Goal: Task Accomplishment & Management: Complete application form

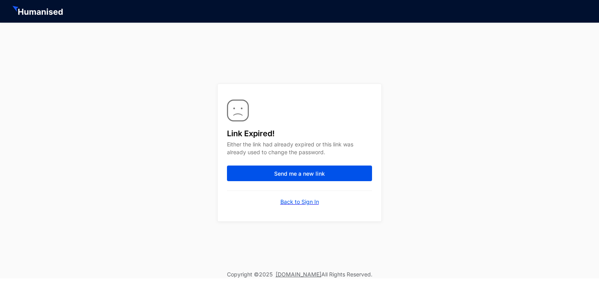
click at [292, 201] on p "Back to Sign In" at bounding box center [299, 202] width 39 height 8
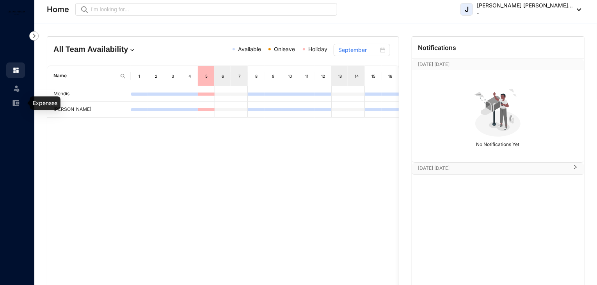
drag, startPoint x: 18, startPoint y: 100, endPoint x: 30, endPoint y: 111, distance: 16.3
click at [18, 100] on img at bounding box center [15, 102] width 7 height 7
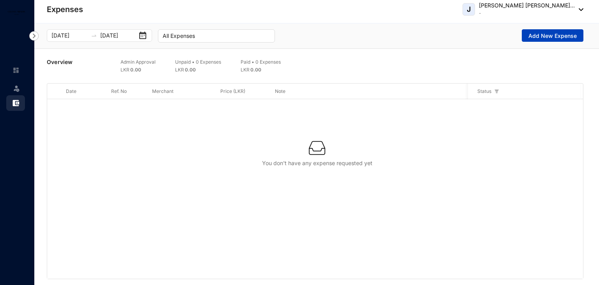
click at [551, 35] on span "Add New Expense" at bounding box center [553, 36] width 48 height 8
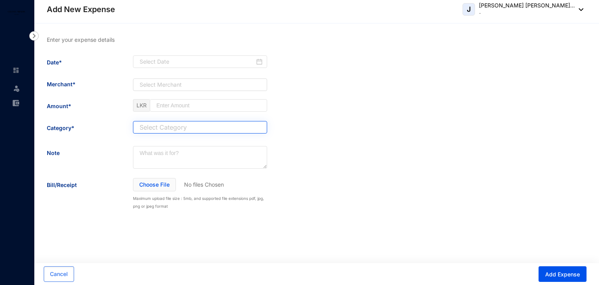
click at [181, 131] on input "search" at bounding box center [200, 127] width 125 height 12
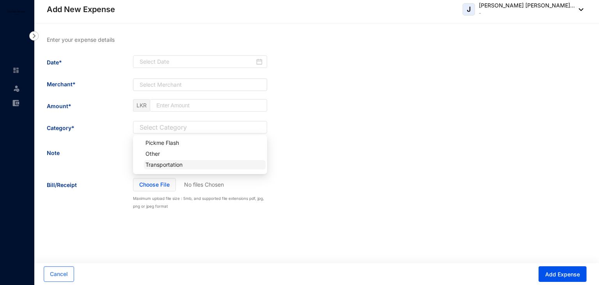
click at [153, 163] on span "Transportation" at bounding box center [164, 164] width 37 height 7
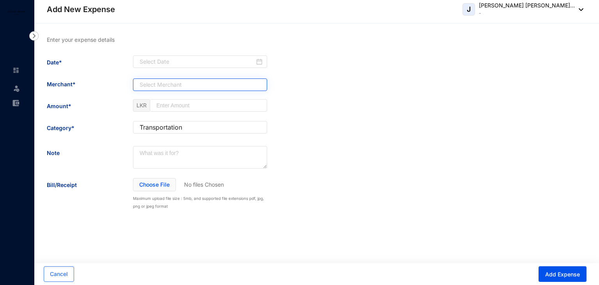
click at [164, 86] on input "search" at bounding box center [196, 85] width 120 height 12
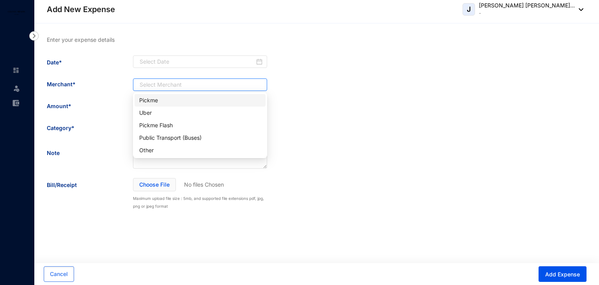
click at [160, 101] on div "Pickme" at bounding box center [200, 100] width 122 height 9
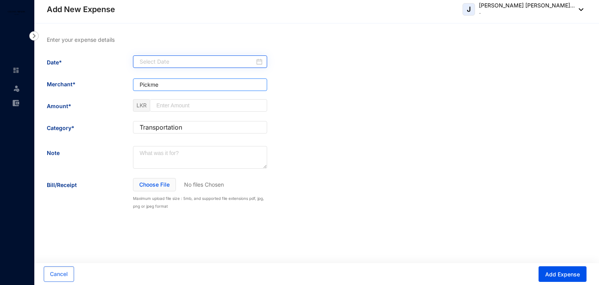
click at [156, 57] on div at bounding box center [200, 61] width 134 height 12
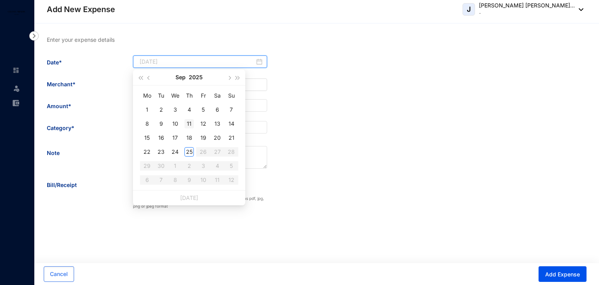
type input "[DATE]"
click at [193, 124] on div "11" at bounding box center [189, 123] width 9 height 9
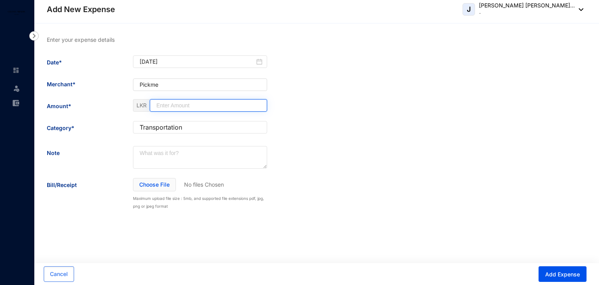
click at [177, 105] on input at bounding box center [208, 105] width 117 height 12
drag, startPoint x: 153, startPoint y: 101, endPoint x: 68, endPoint y: 99, distance: 84.3
click at [68, 99] on div "Amount* LKR -1" at bounding box center [157, 110] width 220 height 22
drag, startPoint x: 174, startPoint y: 105, endPoint x: 128, endPoint y: 105, distance: 46.0
click at [128, 105] on div "Amount* LKR -1" at bounding box center [157, 110] width 220 height 22
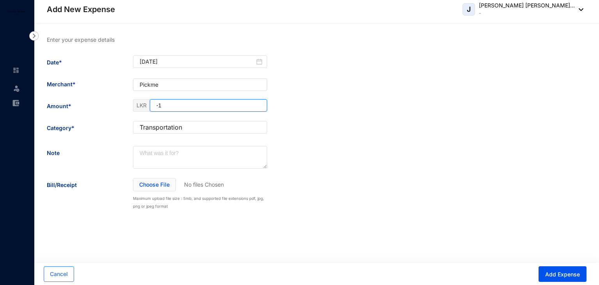
drag, startPoint x: 182, startPoint y: 108, endPoint x: 139, endPoint y: 107, distance: 43.3
click at [139, 107] on div "LKR -1" at bounding box center [200, 105] width 134 height 12
type input "742.31"
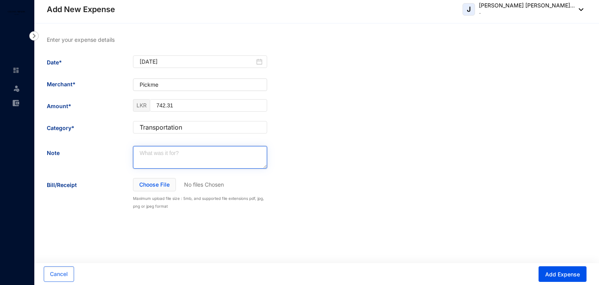
click at [166, 157] on textarea at bounding box center [200, 157] width 134 height 23
type textarea "Meet up and factory visit."
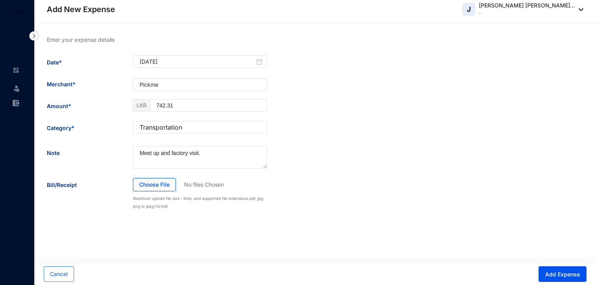
click at [159, 188] on input "file" at bounding box center [154, 184] width 43 height 13
type input "C:\fakepath\IMG-20250918-WA0120.jpg"
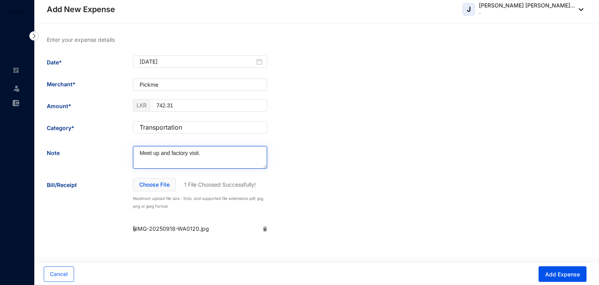
click at [140, 153] on textarea "Meet up and factory visit." at bounding box center [200, 157] width 134 height 23
type textarea "1st Meet up and factory visit."
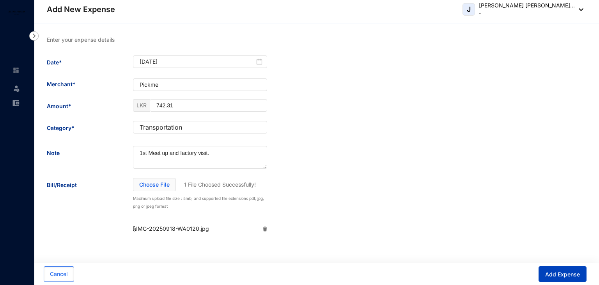
click at [562, 272] on span "Add Expense" at bounding box center [562, 274] width 35 height 8
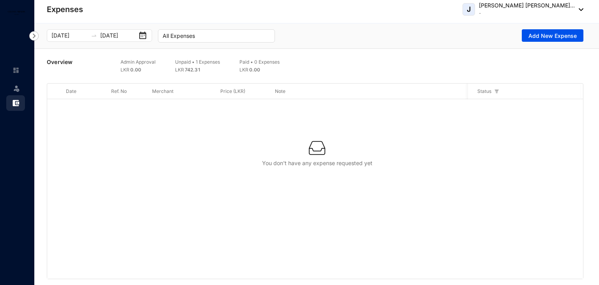
click at [59, 64] on p "Overview" at bounding box center [60, 62] width 26 height 8
click at [564, 36] on span "Add New Expense" at bounding box center [553, 36] width 48 height 8
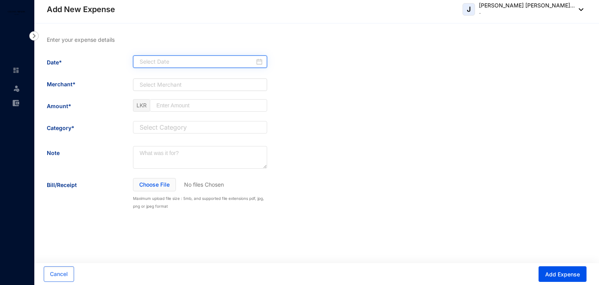
click at [188, 63] on input at bounding box center [197, 62] width 115 height 8
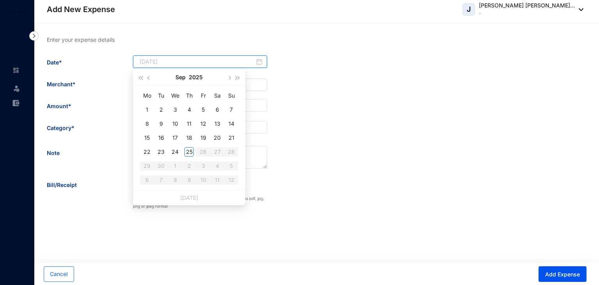
type input "[DATE]"
click at [150, 138] on div "15" at bounding box center [146, 137] width 9 height 9
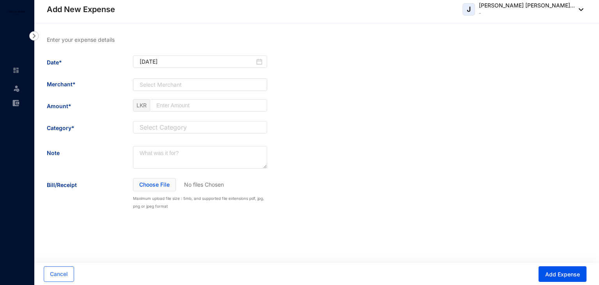
type input "[DATE]"
click at [184, 85] on input "search" at bounding box center [196, 85] width 120 height 12
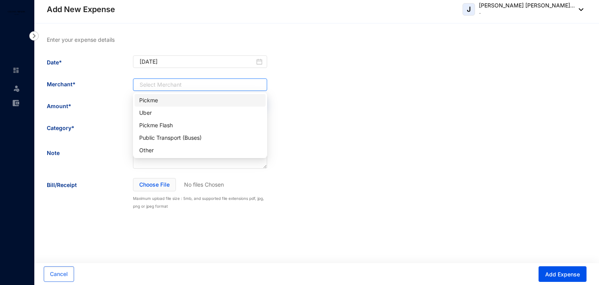
click at [164, 99] on div "Pickme" at bounding box center [200, 100] width 122 height 9
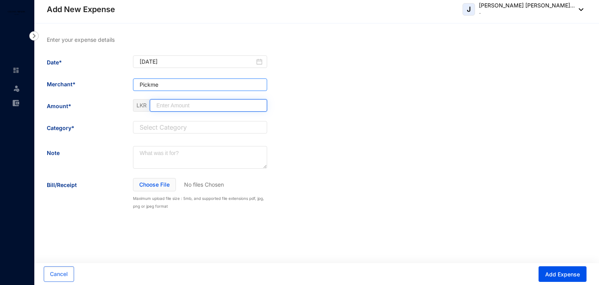
click at [159, 108] on input at bounding box center [208, 105] width 117 height 12
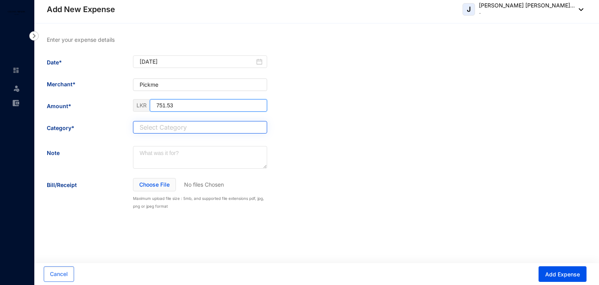
type input "751.53"
click at [232, 128] on input "search" at bounding box center [200, 127] width 125 height 12
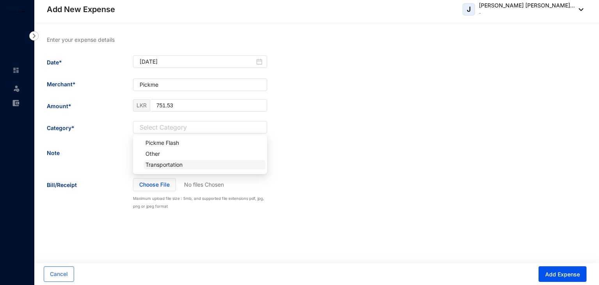
click at [169, 163] on span "Transportation" at bounding box center [164, 164] width 37 height 7
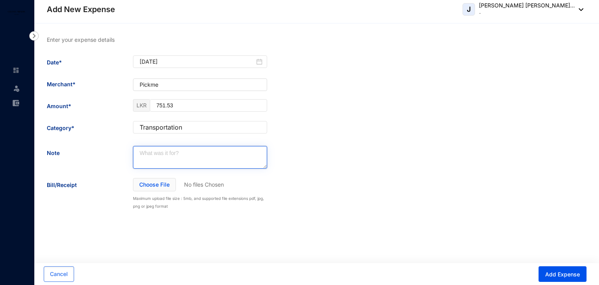
click at [161, 157] on textarea at bounding box center [200, 157] width 134 height 23
click at [160, 153] on textarea "Digital printing - Sample Trial" at bounding box center [200, 157] width 134 height 23
type textarea "Digital Printing - Sample Trial"
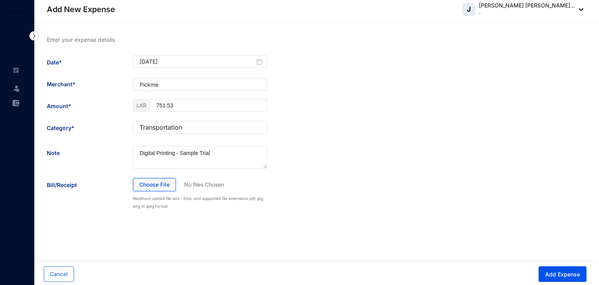
click at [171, 184] on input "file" at bounding box center [154, 184] width 43 height 13
type input "C:\fakepath\IMG-20250918-WA0119.jpg"
click at [154, 226] on p "IMG-20250918-WA0119.jpg" at bounding box center [172, 229] width 72 height 8
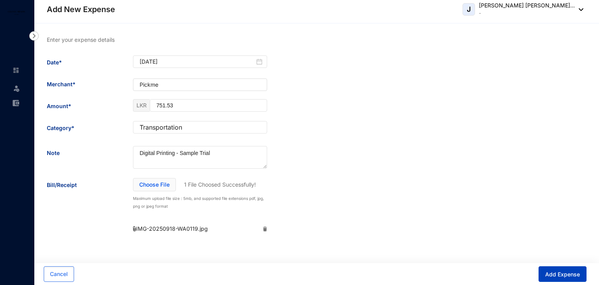
click at [563, 275] on span "Add Expense" at bounding box center [562, 274] width 35 height 8
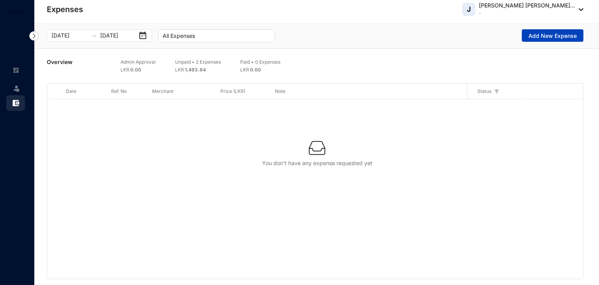
click at [555, 37] on span "Add New Expense" at bounding box center [553, 36] width 48 height 8
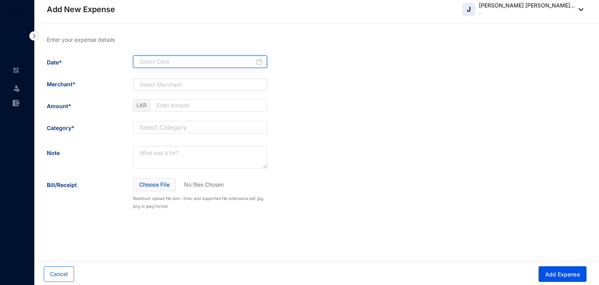
click at [239, 62] on input at bounding box center [197, 62] width 115 height 8
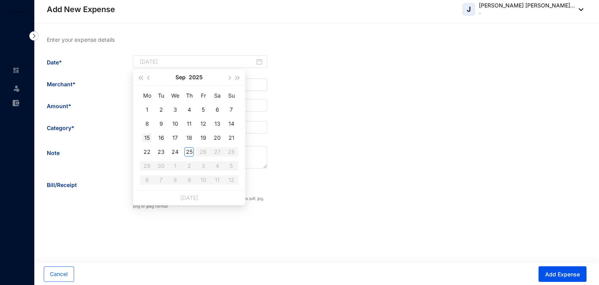
click at [151, 137] on div "15" at bounding box center [146, 137] width 9 height 9
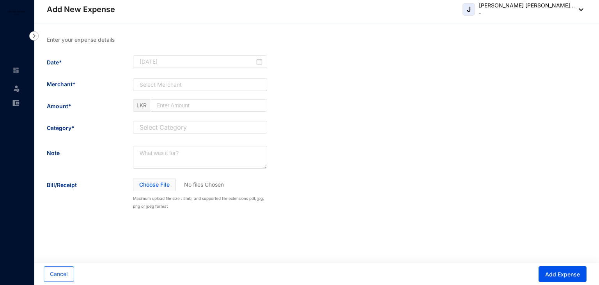
type input "[DATE]"
click at [184, 82] on input "search" at bounding box center [196, 85] width 120 height 12
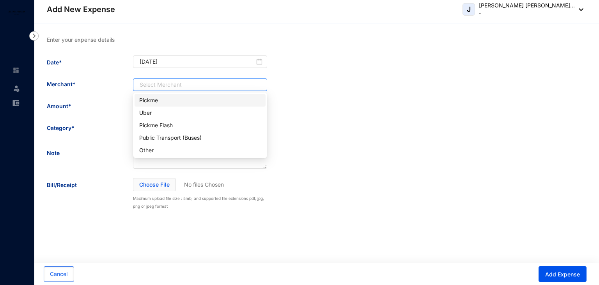
click at [172, 103] on div "Pickme" at bounding box center [200, 100] width 122 height 9
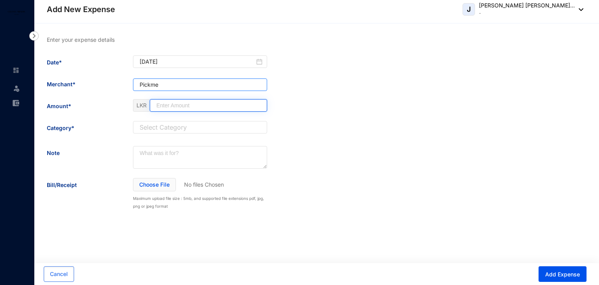
click at [166, 108] on input at bounding box center [208, 105] width 117 height 12
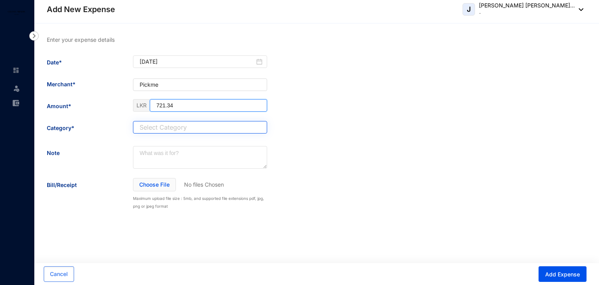
type input "721.34"
drag, startPoint x: 183, startPoint y: 126, endPoint x: 181, endPoint y: 130, distance: 4.1
click at [183, 126] on input "search" at bounding box center [200, 127] width 125 height 12
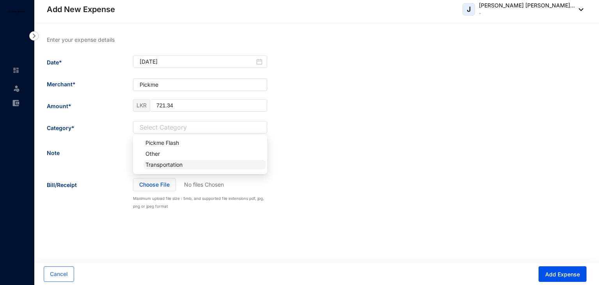
click at [167, 164] on span "Transportation" at bounding box center [164, 164] width 37 height 7
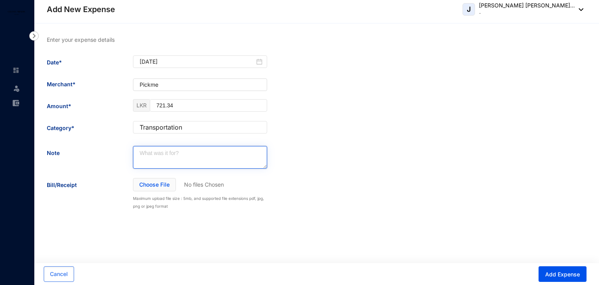
click at [166, 155] on textarea at bounding box center [200, 157] width 134 height 23
click at [163, 149] on textarea at bounding box center [200, 157] width 134 height 23
type textarea "Digital Print - Sample Trial"
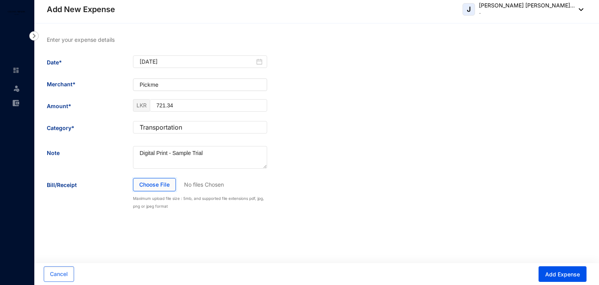
click at [164, 188] on input "file" at bounding box center [154, 184] width 43 height 13
type input "C:\fakepath\IMG-20250918-WA0118.jpg"
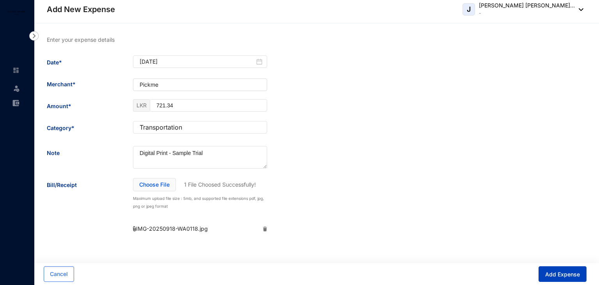
click at [564, 275] on span "Add Expense" at bounding box center [562, 274] width 35 height 8
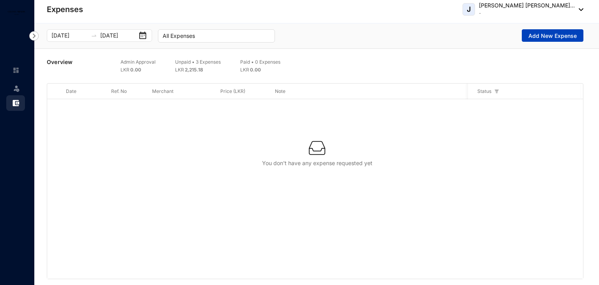
click at [561, 37] on span "Add New Expense" at bounding box center [553, 36] width 48 height 8
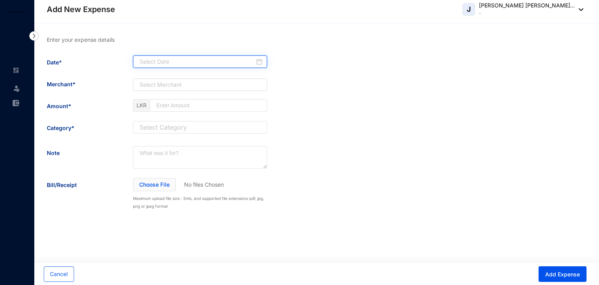
click at [182, 65] on input at bounding box center [197, 62] width 115 height 8
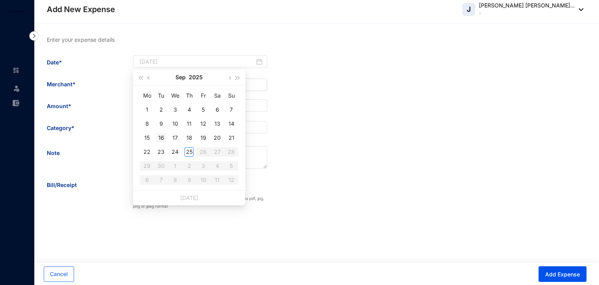
click at [160, 138] on div "16" at bounding box center [160, 137] width 9 height 9
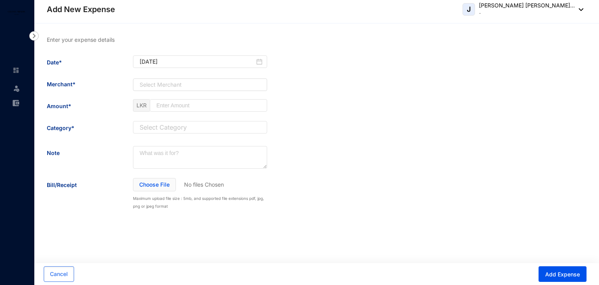
type input "[DATE]"
click at [179, 88] on input "search" at bounding box center [196, 85] width 120 height 12
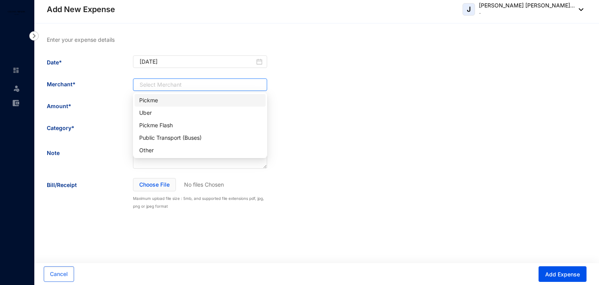
click at [161, 99] on div "Pickme" at bounding box center [200, 100] width 122 height 9
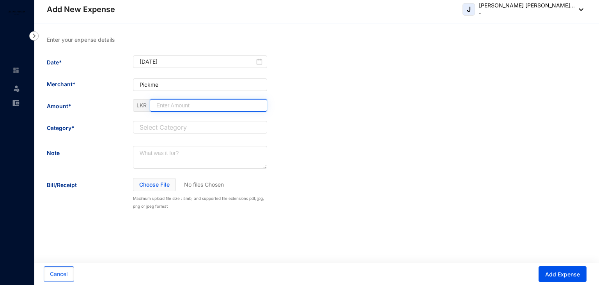
click at [164, 105] on input at bounding box center [208, 105] width 117 height 12
click at [181, 105] on input at bounding box center [208, 105] width 117 height 12
type input "925.81"
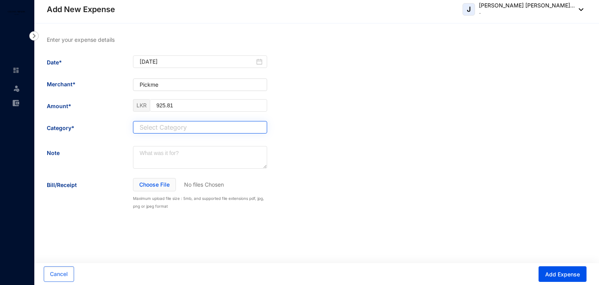
click at [177, 128] on input "search" at bounding box center [200, 127] width 125 height 12
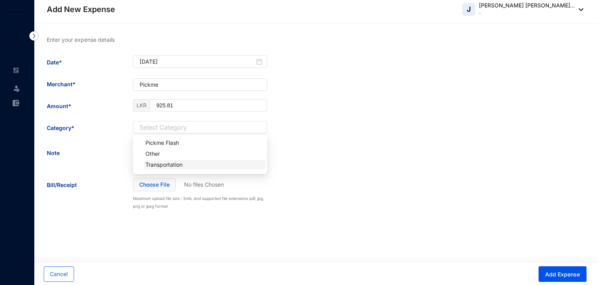
click at [168, 163] on span "Transportation" at bounding box center [164, 164] width 37 height 7
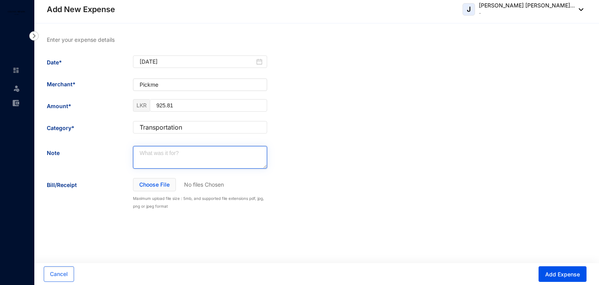
click at [167, 159] on textarea at bounding box center [200, 157] width 134 height 23
drag, startPoint x: 181, startPoint y: 151, endPoint x: 223, endPoint y: 160, distance: 43.0
click at [223, 160] on textarea "Sample Yardages Printing" at bounding box center [200, 157] width 134 height 23
click at [140, 150] on textarea "Sample Yardages" at bounding box center [200, 157] width 134 height 23
paste textarea "Printing"
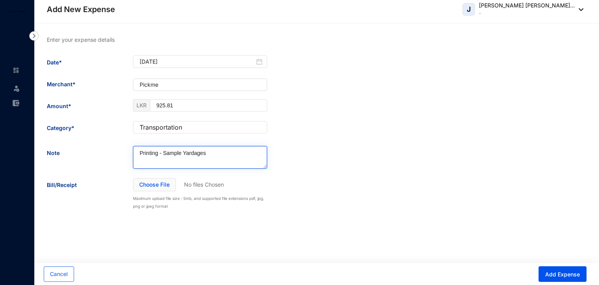
click at [139, 153] on textarea "Printing - Sample Yardages" at bounding box center [200, 157] width 134 height 23
drag, startPoint x: 223, startPoint y: 153, endPoint x: 228, endPoint y: 155, distance: 5.4
click at [223, 153] on textarea "Digital Printing - Sample Yardages" at bounding box center [200, 157] width 134 height 23
click at [168, 165] on textarea "Digital Printing - Sample Yardages Fabric handovering" at bounding box center [200, 157] width 134 height 23
click at [195, 164] on textarea "Digital Printing - Sample Yardages Fabric hand overing" at bounding box center [200, 157] width 134 height 23
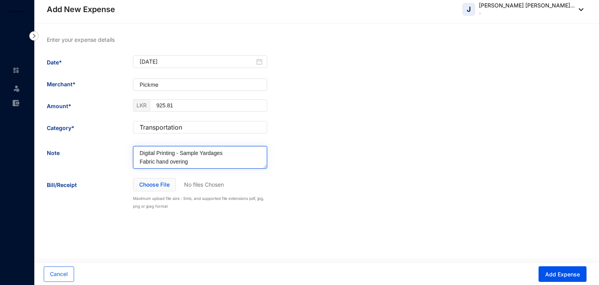
click at [180, 163] on textarea "Digital Printing - Sample Yardages Fabric hand overing" at bounding box center [200, 157] width 134 height 23
click at [175, 162] on textarea "Digital Printing - Sample Yardages Fabric hand overing" at bounding box center [200, 157] width 134 height 23
click at [186, 163] on textarea "Digital Printing - Sample Yardages Fabric handing overing" at bounding box center [200, 157] width 134 height 23
click at [202, 164] on textarea "Digital Printing - Sample Yardages Fabric handing over" at bounding box center [200, 157] width 134 height 23
type textarea "Digital Printing - Sample Yardages Fabric handing over - Global Intimates"
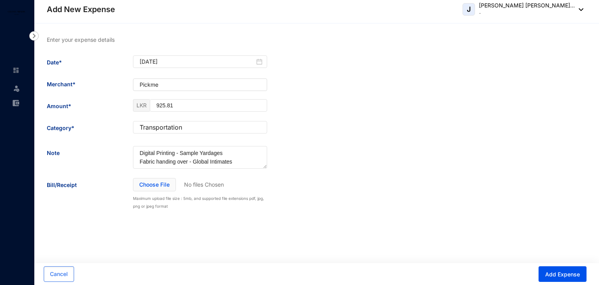
click at [302, 220] on div "Enter your expense details Date* [DATE] Merchant* Pickme Amount* LKR 925.81 Cat…" at bounding box center [316, 122] width 565 height 199
click at [164, 183] on input "file" at bounding box center [154, 184] width 43 height 13
type input "C:\fakepath\IMG-20250918-WA0117.jpg"
click at [577, 274] on span "Add Expense" at bounding box center [562, 274] width 35 height 8
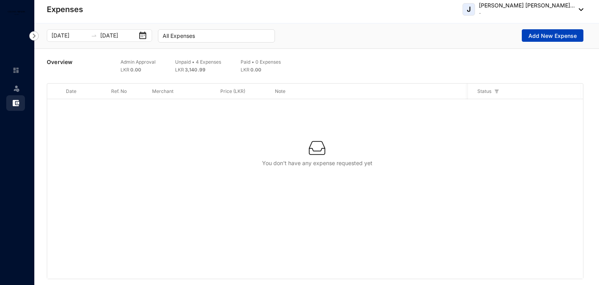
click at [548, 36] on span "Add New Expense" at bounding box center [553, 36] width 48 height 8
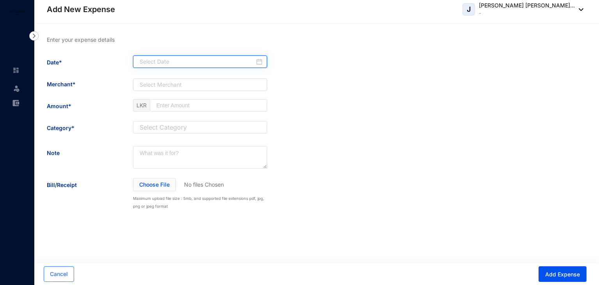
click at [172, 63] on input at bounding box center [197, 62] width 115 height 8
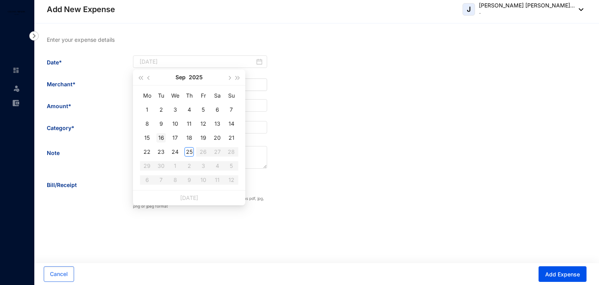
click at [164, 137] on div "16" at bounding box center [160, 137] width 9 height 9
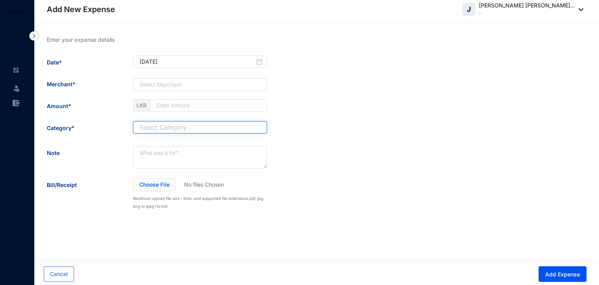
type input "[DATE]"
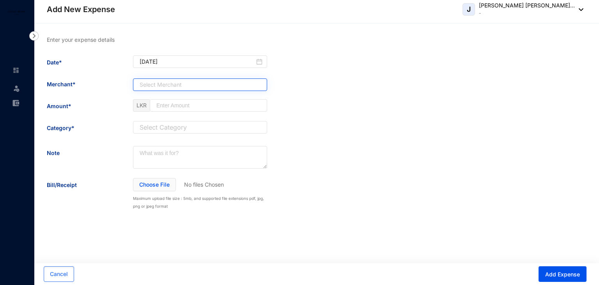
click at [195, 84] on input "search" at bounding box center [196, 85] width 120 height 12
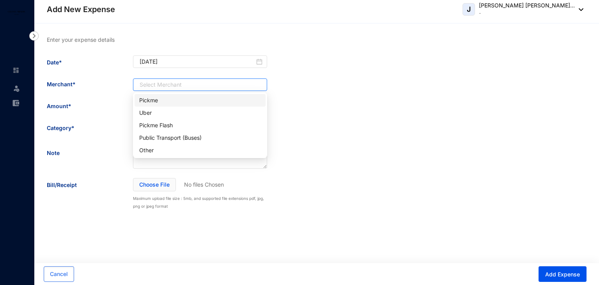
click at [175, 100] on div "Pickme" at bounding box center [200, 100] width 122 height 9
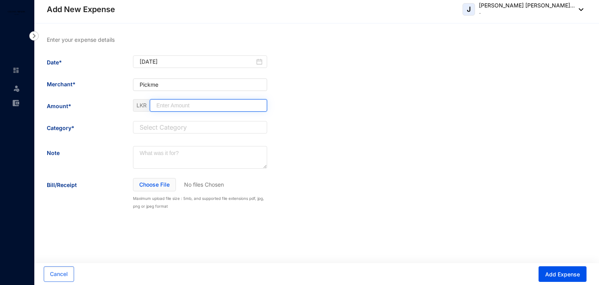
click at [177, 107] on input at bounding box center [208, 105] width 117 height 12
type input "1073.29"
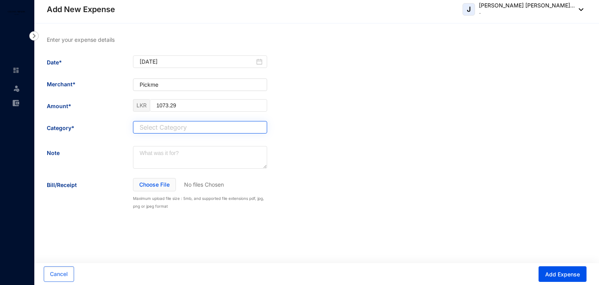
click at [176, 127] on input "search" at bounding box center [200, 127] width 125 height 12
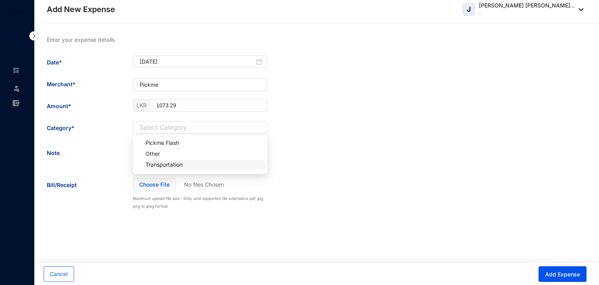
click at [169, 164] on span "Transportation" at bounding box center [164, 164] width 37 height 7
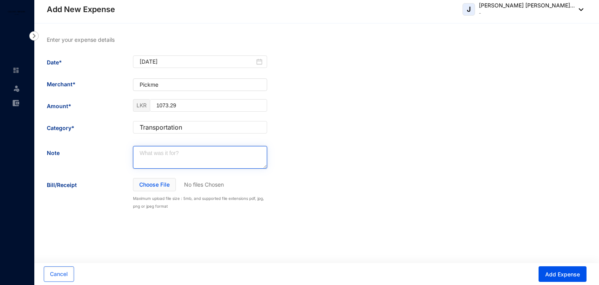
click at [172, 149] on textarea at bounding box center [200, 157] width 134 height 23
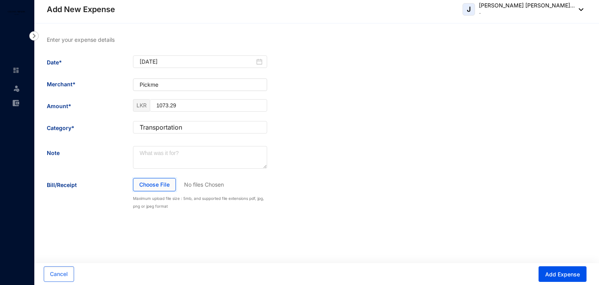
click at [160, 185] on input "file" at bounding box center [154, 184] width 43 height 13
type input "C:\fakepath\IMG-20250918-WA0116.jpg"
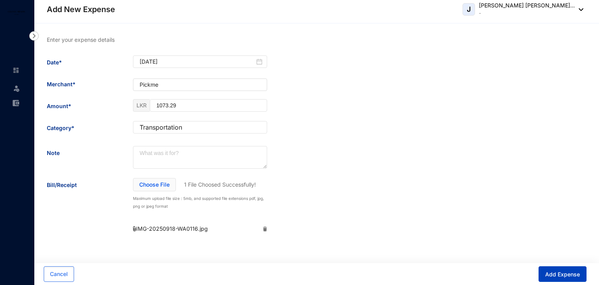
click at [563, 273] on span "Add Expense" at bounding box center [562, 274] width 35 height 8
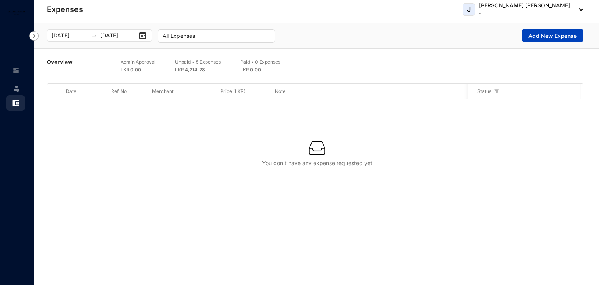
click at [559, 38] on span "Add New Expense" at bounding box center [553, 36] width 48 height 8
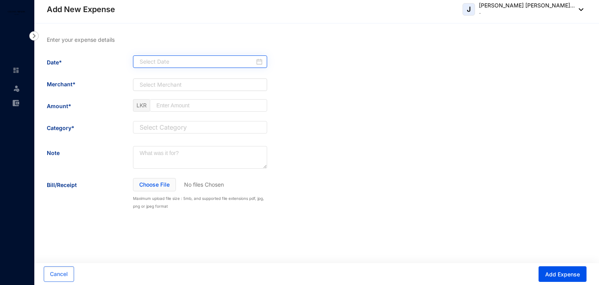
click at [197, 66] on div at bounding box center [200, 61] width 134 height 12
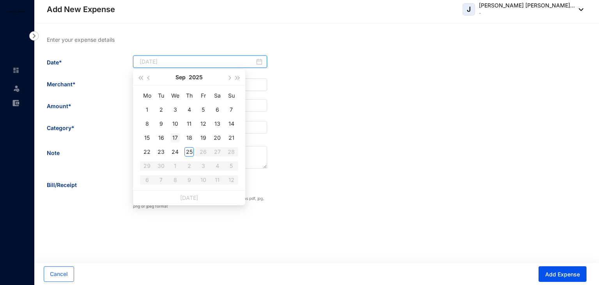
type input "[DATE]"
click at [174, 139] on div "17" at bounding box center [174, 137] width 9 height 9
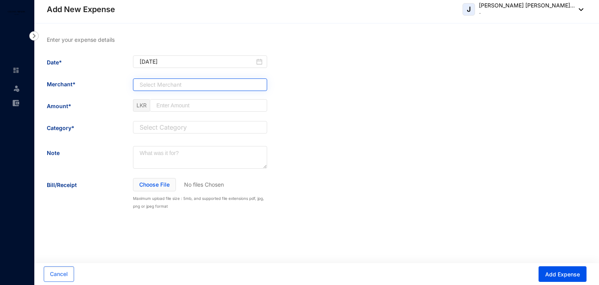
click at [195, 85] on input "search" at bounding box center [196, 85] width 120 height 12
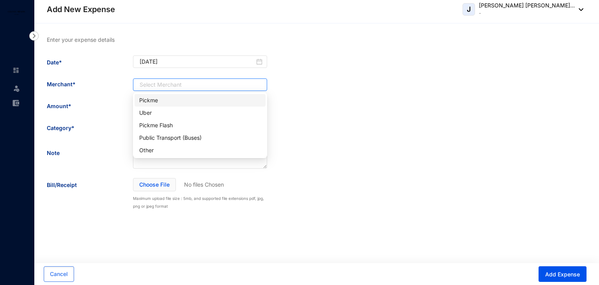
click at [193, 100] on div "Pickme" at bounding box center [200, 100] width 122 height 9
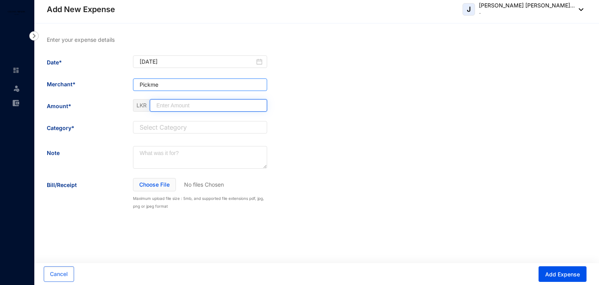
click at [185, 105] on input at bounding box center [208, 105] width 117 height 12
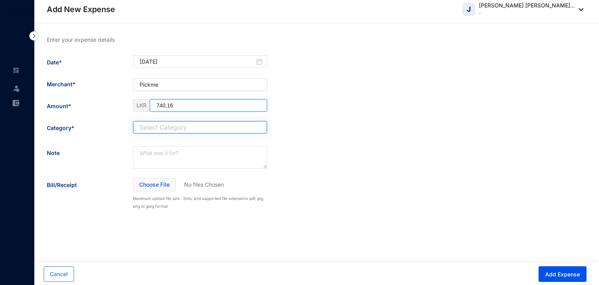
type input "740.16"
click at [209, 128] on input "search" at bounding box center [200, 127] width 125 height 12
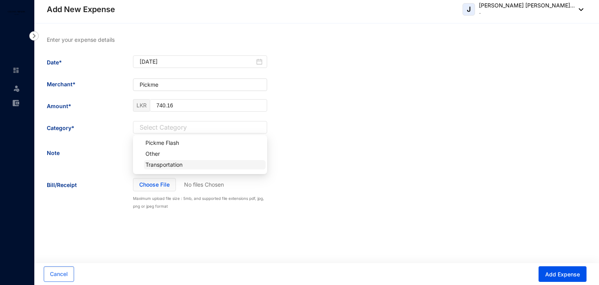
click at [176, 163] on span "Transportation" at bounding box center [164, 164] width 37 height 7
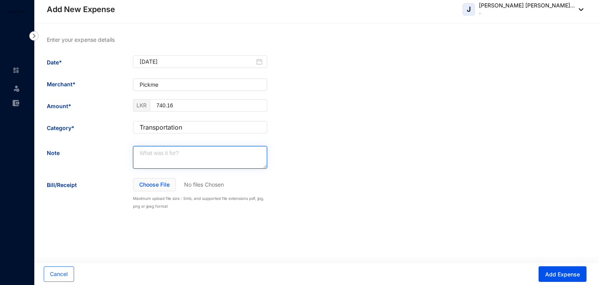
click at [171, 160] on textarea at bounding box center [200, 157] width 134 height 23
click at [168, 153] on textarea at bounding box center [200, 157] width 134 height 23
click at [187, 155] on textarea "Printed Fabric Handing Over -" at bounding box center [200, 157] width 134 height 23
click at [217, 151] on textarea "Printed Fabric Handing Over -" at bounding box center [200, 157] width 134 height 23
type textarea "Printed Fabric Handing Over - Burgundy and Brown"
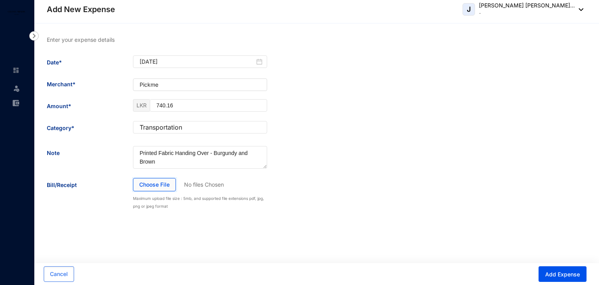
click at [161, 185] on input "file" at bounding box center [154, 184] width 43 height 13
type input "C:\fakepath\IMG-20250918-WA0115.jpg"
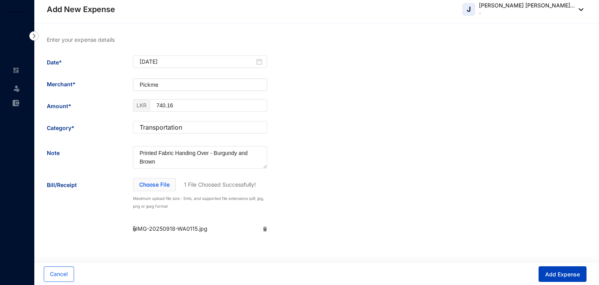
click at [571, 271] on span "Add Expense" at bounding box center [562, 274] width 35 height 8
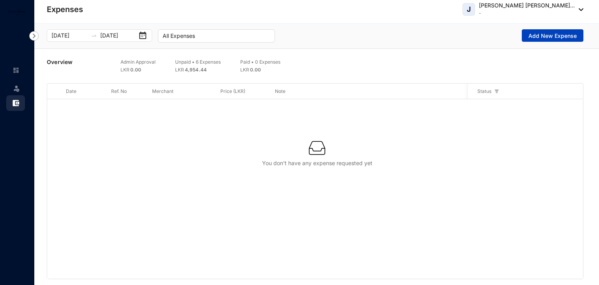
click at [557, 36] on span "Add New Expense" at bounding box center [553, 36] width 48 height 8
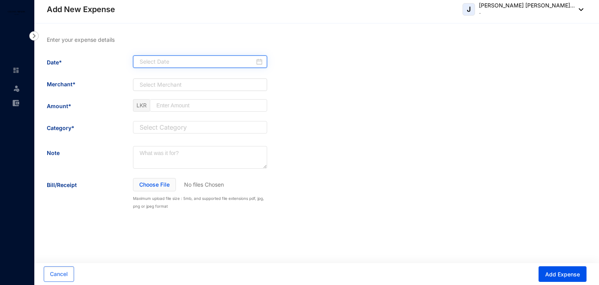
click at [197, 62] on input at bounding box center [197, 62] width 115 height 8
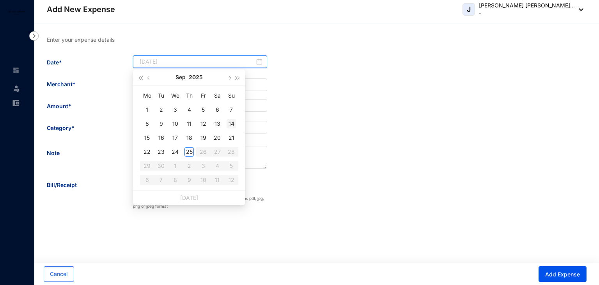
type input "[DATE]"
click at [177, 138] on div "17" at bounding box center [174, 137] width 9 height 9
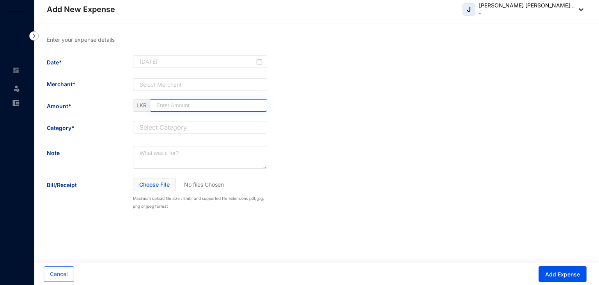
type input "[DATE]"
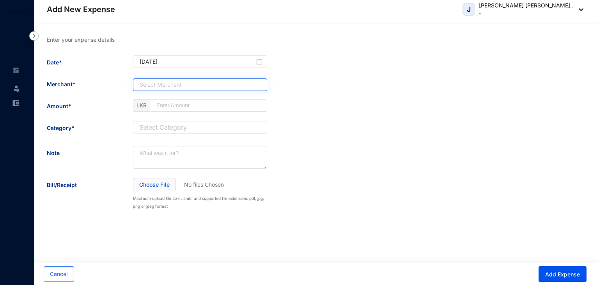
click at [181, 85] on input "search" at bounding box center [196, 85] width 120 height 12
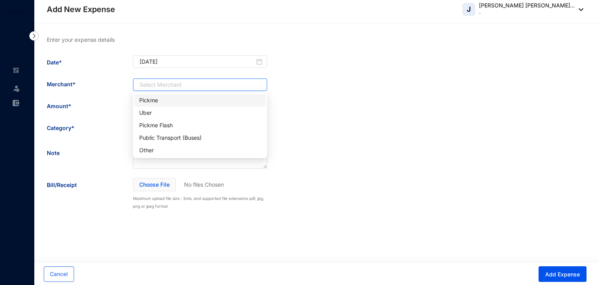
click at [156, 101] on div "Pickme" at bounding box center [200, 100] width 122 height 9
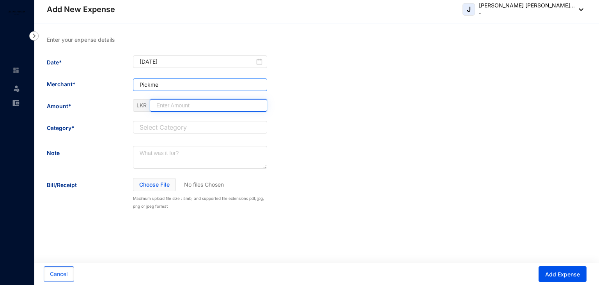
click at [169, 107] on input at bounding box center [208, 105] width 117 height 12
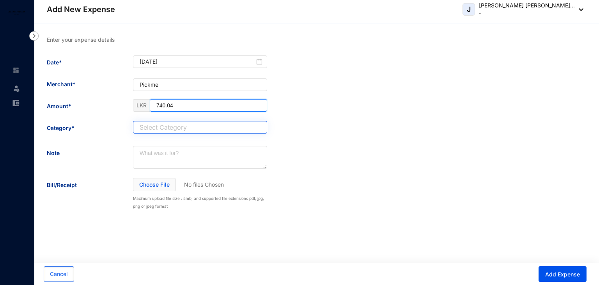
type input "740.04"
click at [174, 130] on input "search" at bounding box center [200, 127] width 125 height 12
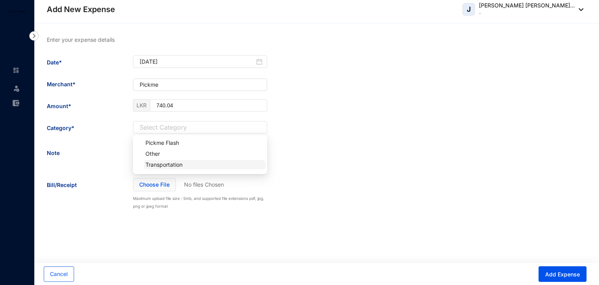
click at [172, 163] on span "Transportation" at bounding box center [164, 164] width 37 height 7
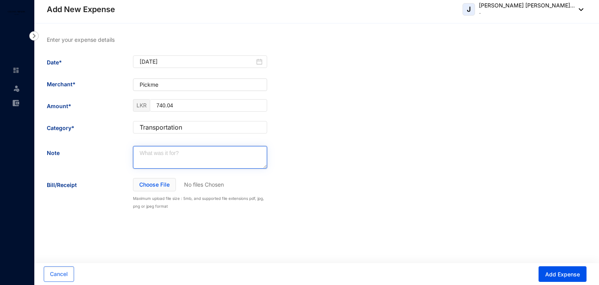
click at [167, 154] on textarea at bounding box center [200, 157] width 134 height 23
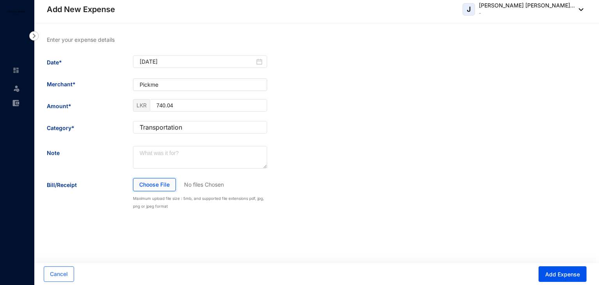
click at [158, 186] on input "file" at bounding box center [154, 184] width 43 height 13
type input "C:\fakepath\IMG-20250918-WA0114.jpg"
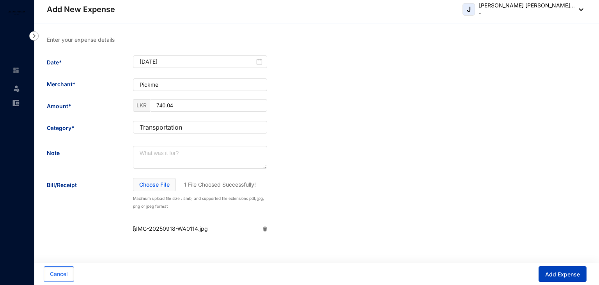
click at [568, 276] on span "Add Expense" at bounding box center [562, 274] width 35 height 8
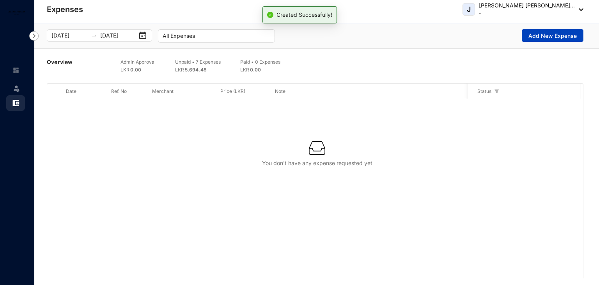
click at [544, 36] on span "Add New Expense" at bounding box center [553, 36] width 48 height 8
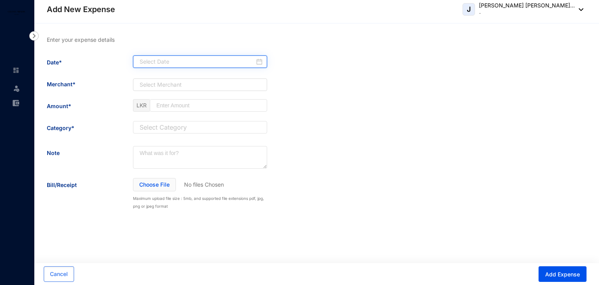
click at [190, 58] on input at bounding box center [197, 62] width 115 height 8
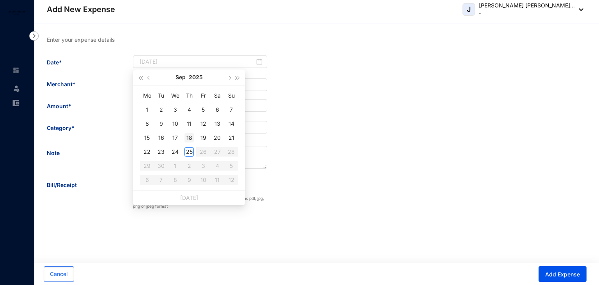
click at [189, 137] on div "18" at bounding box center [189, 137] width 9 height 9
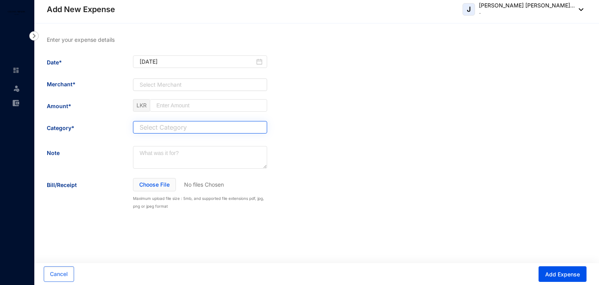
type input "[DATE]"
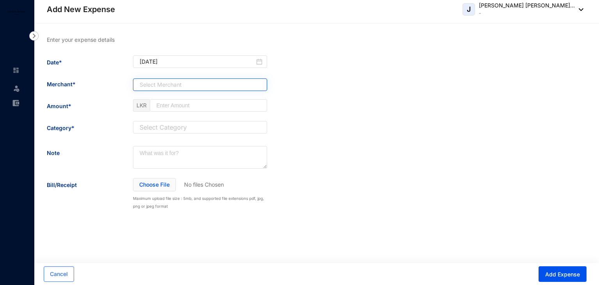
click at [193, 85] on input "search" at bounding box center [196, 85] width 120 height 12
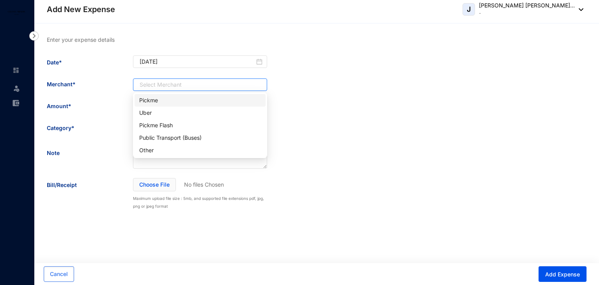
click at [165, 100] on div "Pickme" at bounding box center [200, 100] width 122 height 9
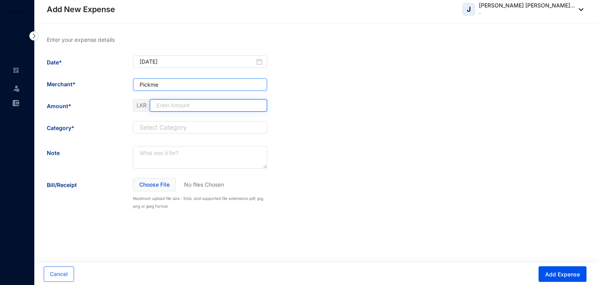
click at [162, 105] on input at bounding box center [208, 105] width 117 height 12
type input "737.33"
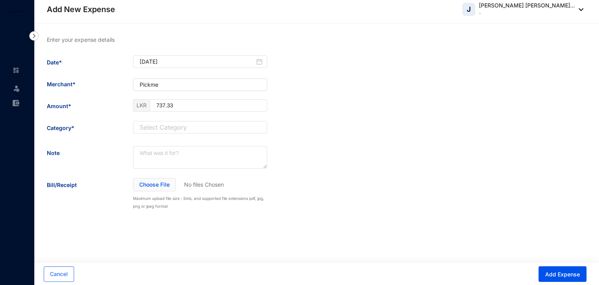
click at [192, 119] on div "Amount* LKR 737.33" at bounding box center [157, 110] width 220 height 22
click at [188, 125] on input "search" at bounding box center [200, 127] width 125 height 12
click at [169, 164] on span "Transportation" at bounding box center [164, 164] width 37 height 7
click at [170, 151] on textarea at bounding box center [200, 157] width 134 height 23
paste textarea "Lining fabric color confirmation. Techpack advising - Global Intimates, Papiliy…"
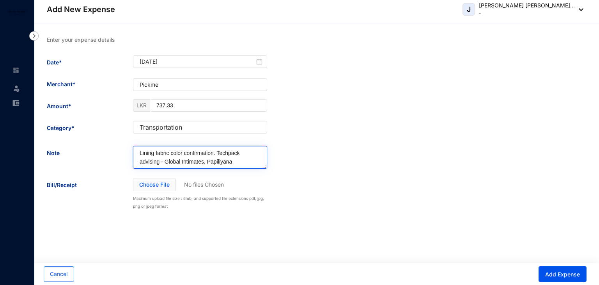
click at [215, 153] on textarea "Lining fabric color confirmation. Techpack advising - Global Intimates, Papiliy…" at bounding box center [200, 157] width 134 height 23
drag, startPoint x: 159, startPoint y: 163, endPoint x: 125, endPoint y: 154, distance: 35.5
click at [125, 154] on div "Note Lining fabric color confirmation and Techpack advising - Global Intimates,…" at bounding box center [157, 162] width 220 height 32
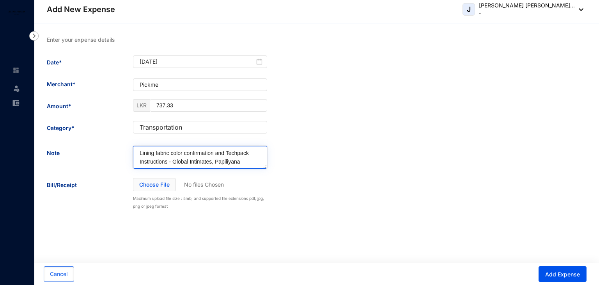
click at [231, 152] on textarea "Lining fabric color confirmation and Techpack Instructions - Global Intimates, …" at bounding box center [200, 157] width 134 height 23
drag, startPoint x: 211, startPoint y: 163, endPoint x: 269, endPoint y: 160, distance: 57.8
click at [269, 160] on div "Enter your expense details Date* [DATE] Merchant* Pickme Amount* LKR 737.33 Cat…" at bounding box center [317, 123] width 540 height 174
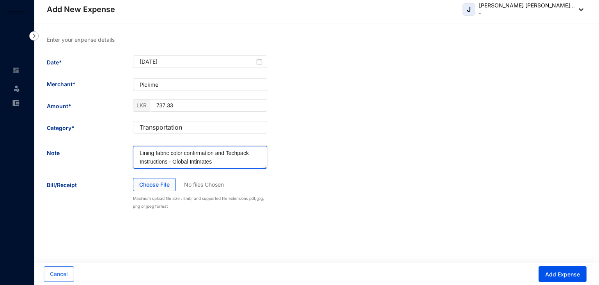
type textarea "Lining fabric color confirmation and Techpack Instructions - Global Intimates"
click at [159, 185] on input "file" at bounding box center [154, 184] width 43 height 13
type input "C:\fakepath\IMG-20250918-WA0112.jpg"
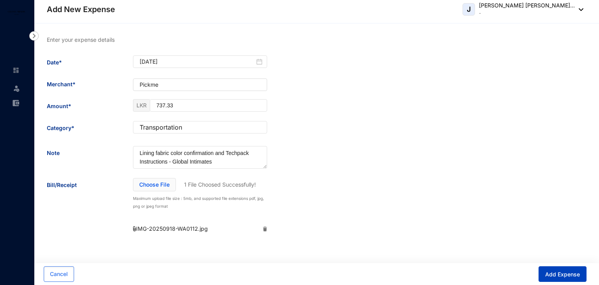
click at [572, 269] on button "Add Expense" at bounding box center [563, 274] width 48 height 16
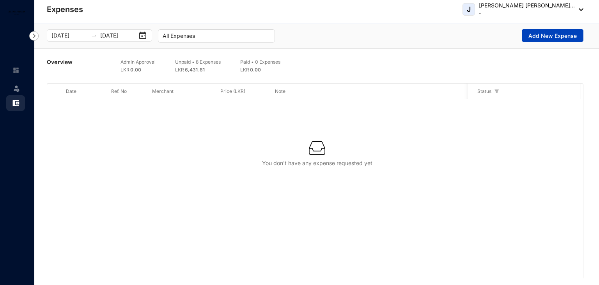
click at [567, 37] on span "Add New Expense" at bounding box center [553, 36] width 48 height 8
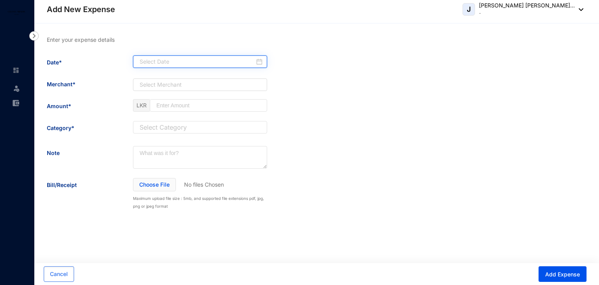
click at [217, 64] on input at bounding box center [197, 62] width 115 height 8
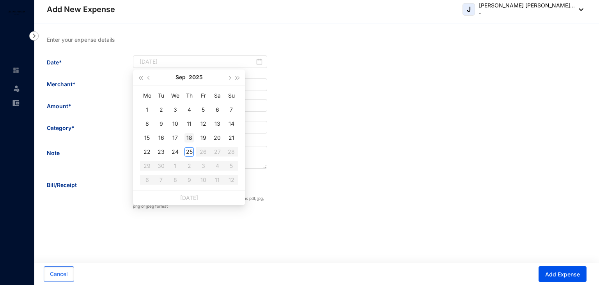
click at [190, 139] on div "18" at bounding box center [189, 137] width 9 height 9
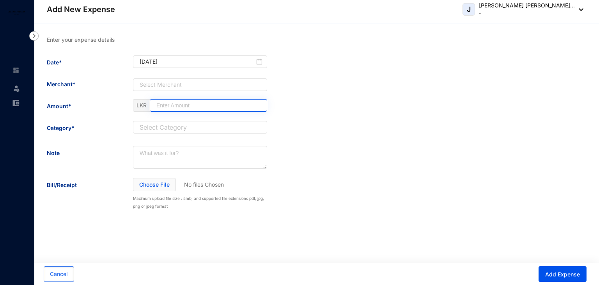
type input "[DATE]"
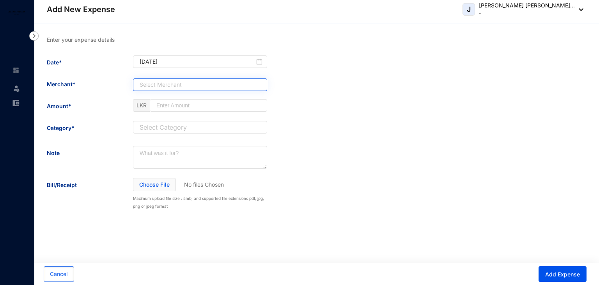
click at [159, 84] on input "search" at bounding box center [196, 85] width 120 height 12
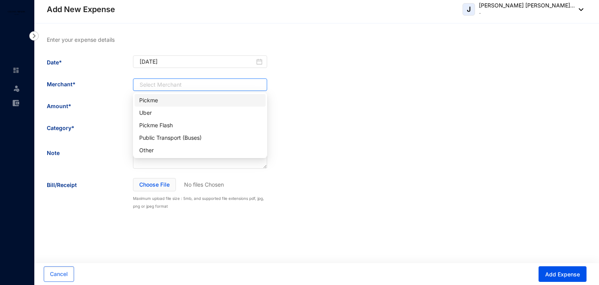
click at [151, 97] on div "Pickme" at bounding box center [200, 100] width 122 height 9
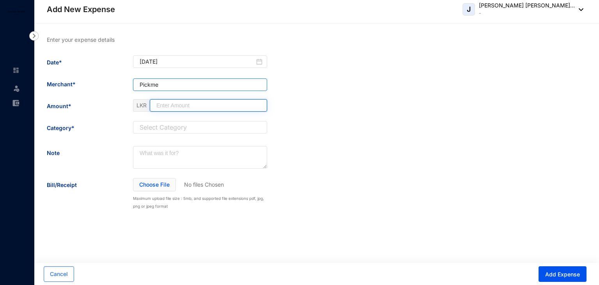
click at [170, 107] on input at bounding box center [208, 105] width 117 height 12
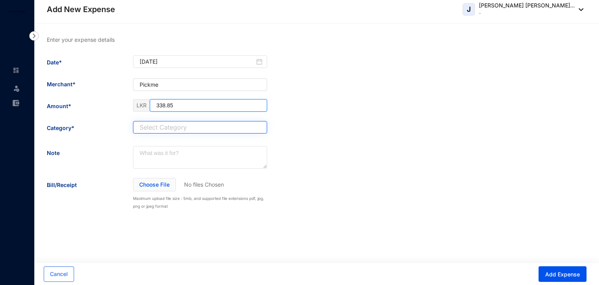
type input "338.85"
click at [221, 124] on input "search" at bounding box center [200, 127] width 125 height 12
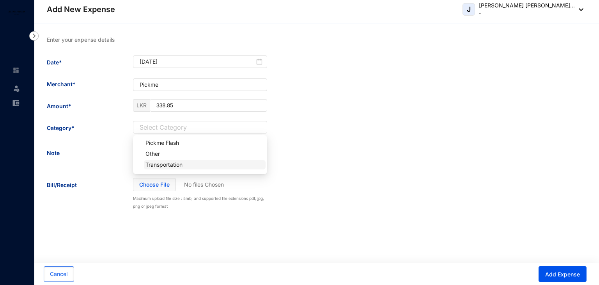
click at [169, 168] on span "Transportation" at bounding box center [205, 164] width 122 height 9
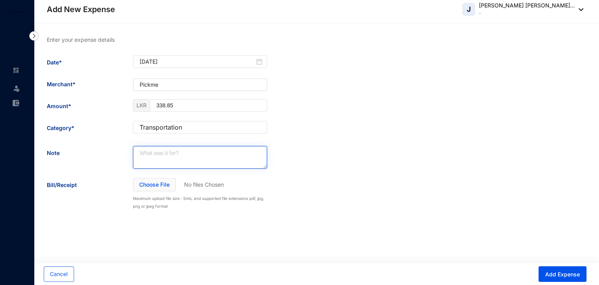
click at [201, 158] on textarea at bounding box center [200, 157] width 134 height 23
paste textarea "Fabric handovering - Plain white linen - 12y (For Bulk Print, burgundy) - Daint…"
click at [167, 153] on textarea "Fabric handovering - Plain white linen - 12y (For Bulk Print, burgundy) - Daint…" at bounding box center [200, 157] width 134 height 23
drag, startPoint x: 187, startPoint y: 154, endPoint x: 195, endPoint y: 153, distance: 8.2
click at [195, 153] on textarea "Fabric handing overing - Plain white linen - 12y (For Bulk Print, burgundy) - D…" at bounding box center [200, 157] width 134 height 23
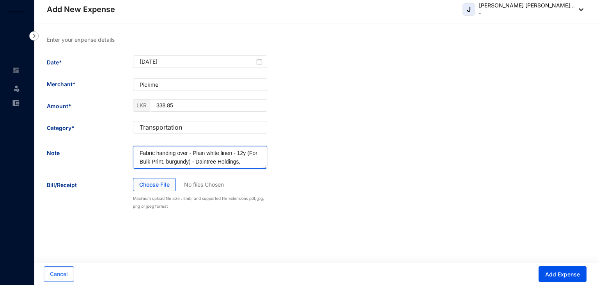
type textarea "Fabric handing over - Plain white linen - 12y (For Bulk Print, burgundy) - Dain…"
click at [162, 183] on input "file" at bounding box center [154, 184] width 43 height 13
type input "C:\fakepath\IMG-20250918-WA0111.jpg"
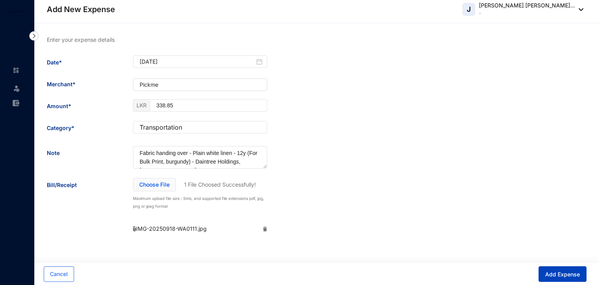
click at [563, 273] on span "Add Expense" at bounding box center [562, 274] width 35 height 8
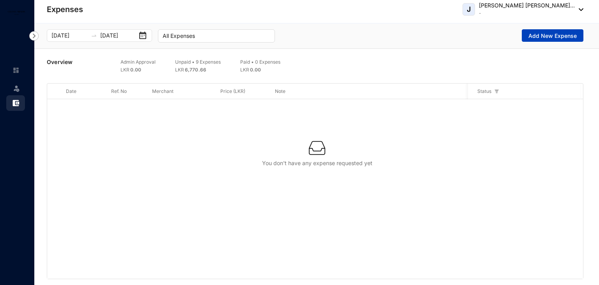
click at [550, 34] on span "Add New Expense" at bounding box center [553, 36] width 48 height 8
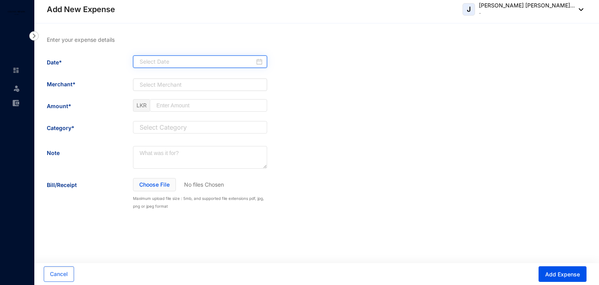
click at [229, 62] on input at bounding box center [197, 62] width 115 height 8
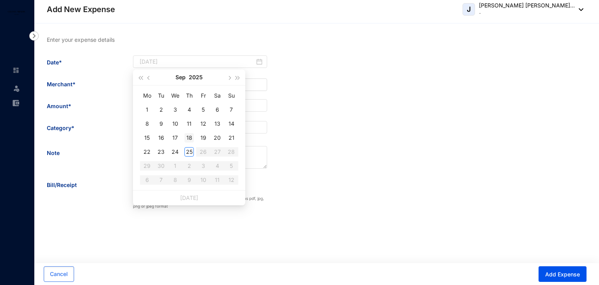
click at [190, 138] on div "18" at bounding box center [189, 137] width 9 height 9
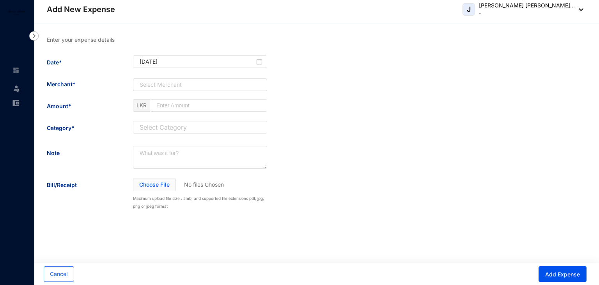
type input "[DATE]"
click at [224, 83] on input "search" at bounding box center [196, 85] width 120 height 12
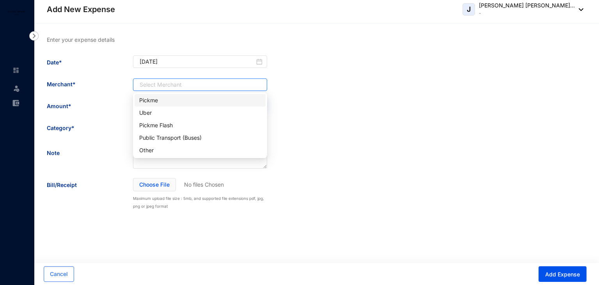
drag, startPoint x: 188, startPoint y: 103, endPoint x: 181, endPoint y: 111, distance: 11.3
click at [188, 103] on div "Pickme" at bounding box center [200, 100] width 122 height 9
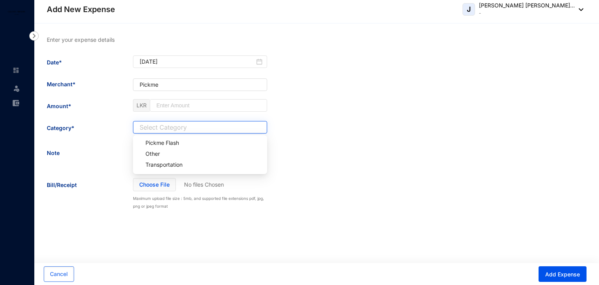
click at [174, 130] on input "search" at bounding box center [200, 127] width 125 height 12
click at [169, 163] on span "Transportation" at bounding box center [164, 164] width 37 height 7
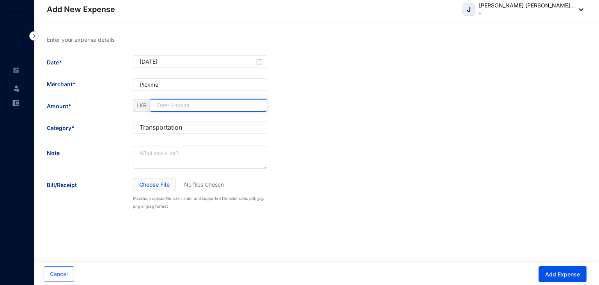
click at [179, 104] on input at bounding box center [208, 105] width 117 height 12
type input "956.67"
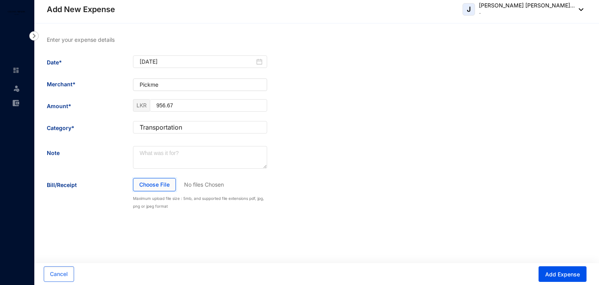
click at [163, 181] on input "file" at bounding box center [154, 184] width 43 height 13
type input "C:\fakepath\IMG-20250918-WA0113.jpg"
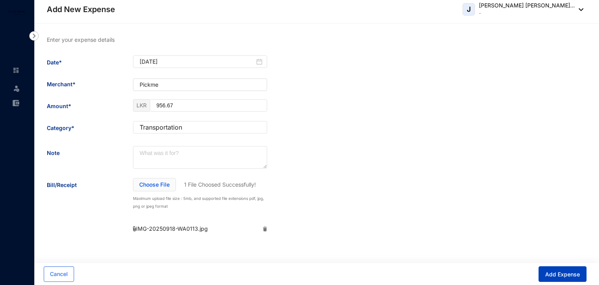
click at [559, 274] on span "Add Expense" at bounding box center [562, 274] width 35 height 8
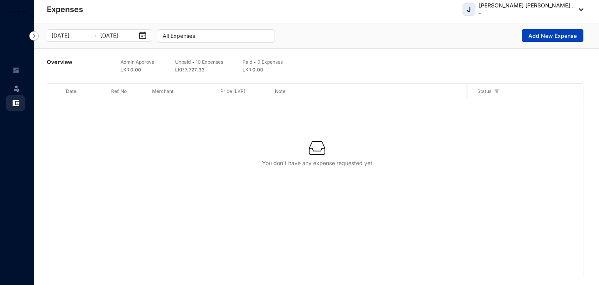
click at [531, 38] on span "Add New Expense" at bounding box center [553, 36] width 48 height 8
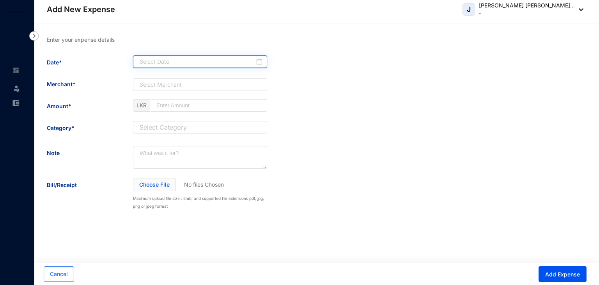
click at [167, 60] on input at bounding box center [197, 62] width 115 height 8
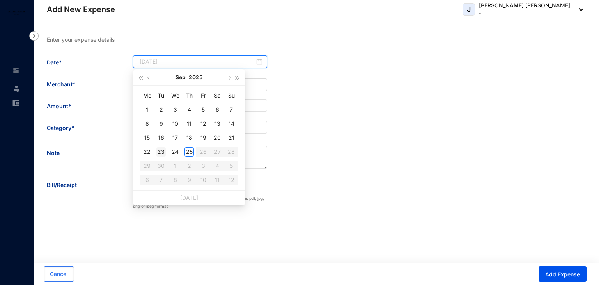
type input "[DATE]"
click at [162, 151] on div "23" at bounding box center [160, 151] width 9 height 9
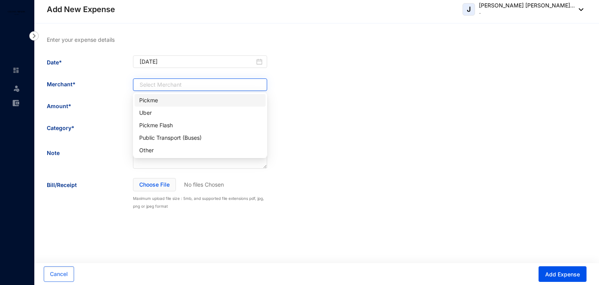
click at [176, 86] on input "search" at bounding box center [196, 85] width 120 height 12
click at [165, 98] on div "Pickme" at bounding box center [200, 100] width 122 height 9
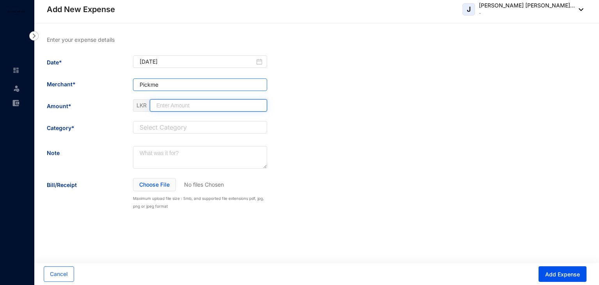
click at [161, 106] on input at bounding box center [208, 105] width 117 height 12
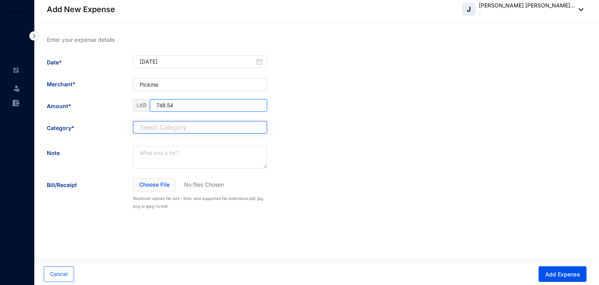
type input "748.54"
click at [175, 126] on input "search" at bounding box center [200, 127] width 125 height 12
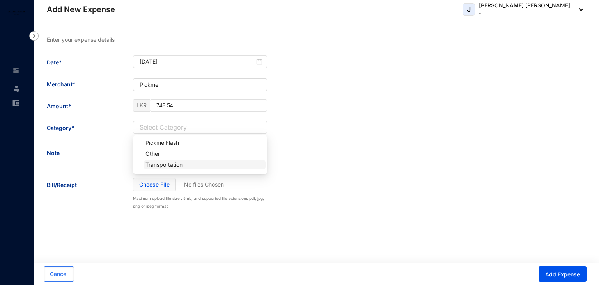
click at [169, 164] on span "Transportation" at bounding box center [164, 164] width 37 height 7
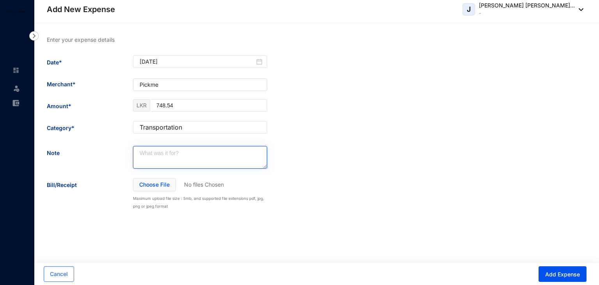
click at [169, 164] on textarea at bounding box center [200, 157] width 134 height 23
type textarea "Factory - Home"
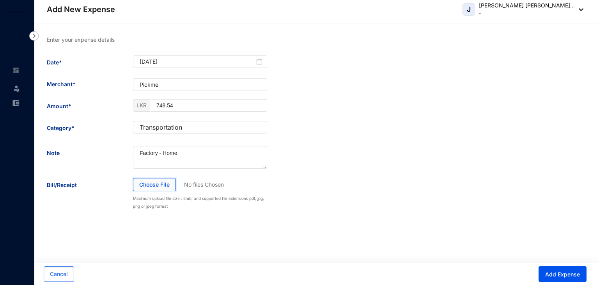
click at [169, 185] on input "file" at bounding box center [154, 184] width 43 height 13
type input "C:\fakepath\WhatsApp Image [DATE] 12.36.51_f74ec19f.jpg"
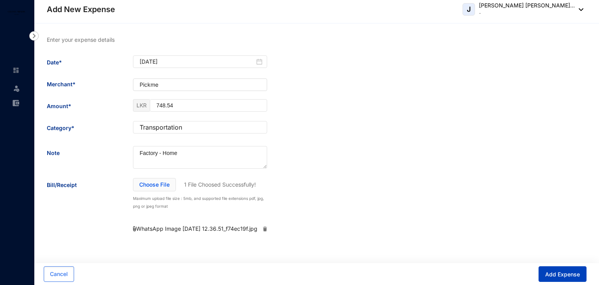
click at [564, 273] on span "Add Expense" at bounding box center [562, 274] width 35 height 8
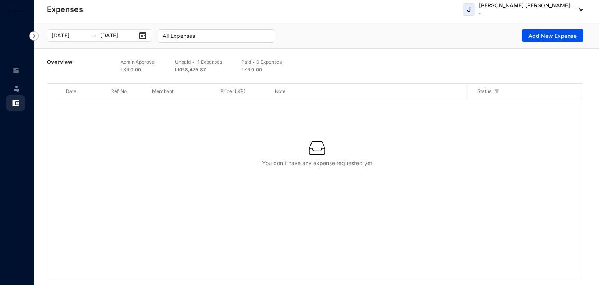
click at [582, 8] on img at bounding box center [579, 9] width 9 height 3
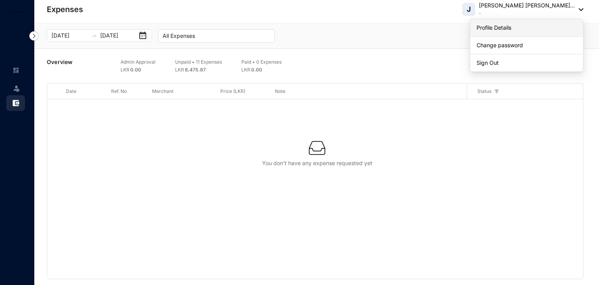
click at [531, 24] on link "Profile Details" at bounding box center [527, 28] width 100 height 8
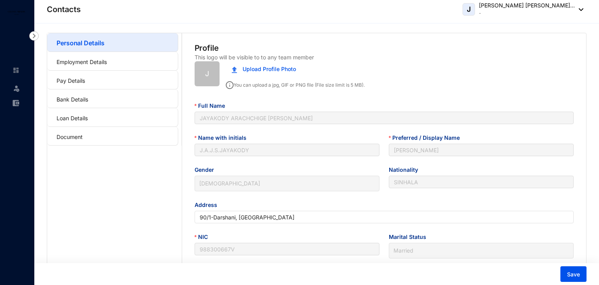
type input "[DATE]"
click at [32, 37] on img at bounding box center [33, 35] width 9 height 9
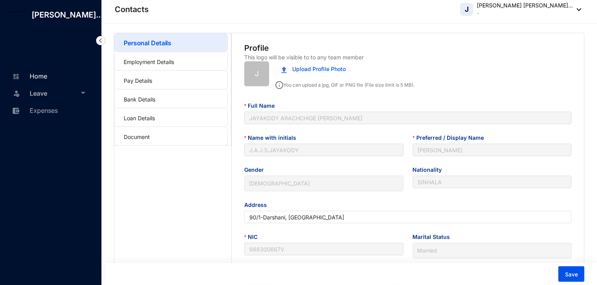
click at [41, 80] on link "Home" at bounding box center [28, 76] width 37 height 8
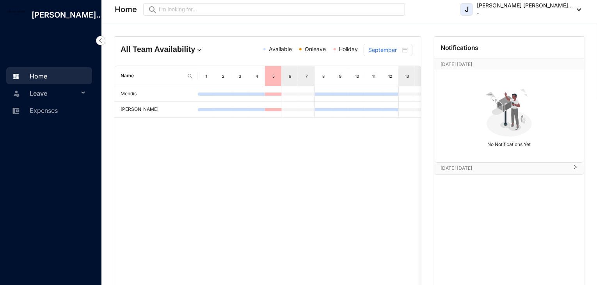
click at [58, 20] on p "[PERSON_NAME]..." at bounding box center [67, 14] width 84 height 11
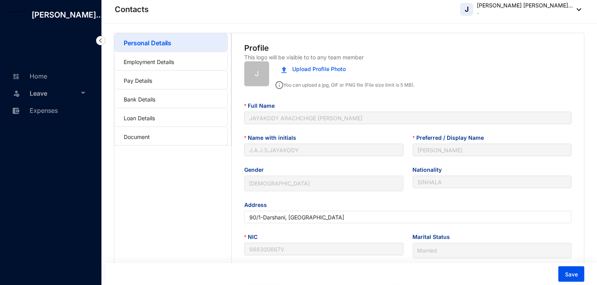
type input "JAYAKODY ARACHCHIGE [PERSON_NAME]"
type input "J.A.J.S.JAYAKODY"
type input "[PERSON_NAME]"
type input "SINHALA"
type input "90/1-Darshani, [GEOGRAPHIC_DATA]"
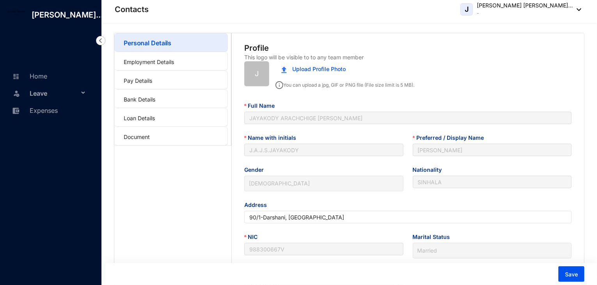
type input "988300667V"
type input "[PHONE_NUMBER]"
type input "CHAMPIKA ILLEPERUMA"
type input "0782855695"
type input "[DATE]"
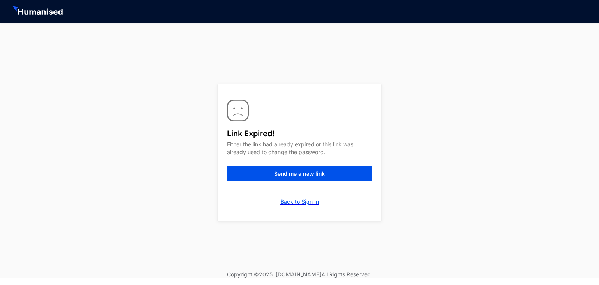
click at [286, 203] on p "Back to Sign In" at bounding box center [299, 202] width 39 height 8
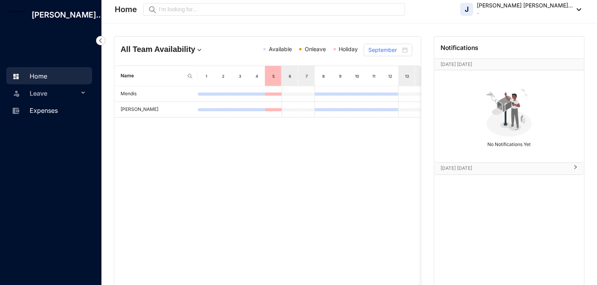
click at [47, 114] on link "Expenses" at bounding box center [34, 110] width 48 height 8
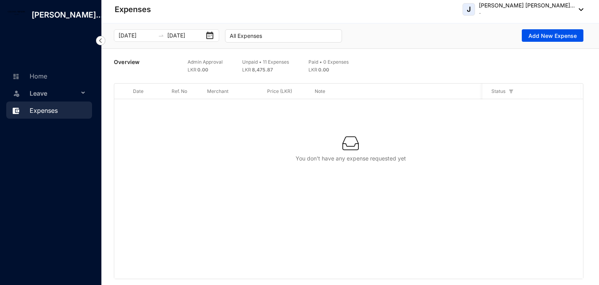
click at [53, 101] on span "Leave" at bounding box center [54, 93] width 49 height 16
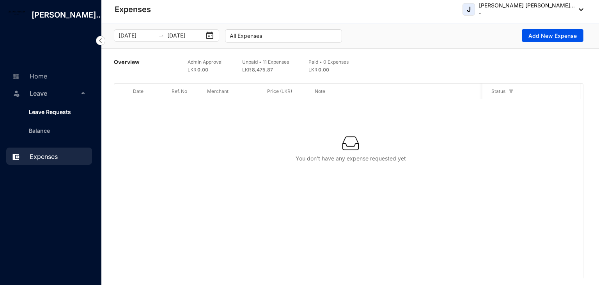
click at [60, 115] on link "Leave Requests" at bounding box center [47, 111] width 48 height 7
